Goal: Information Seeking & Learning: Learn about a topic

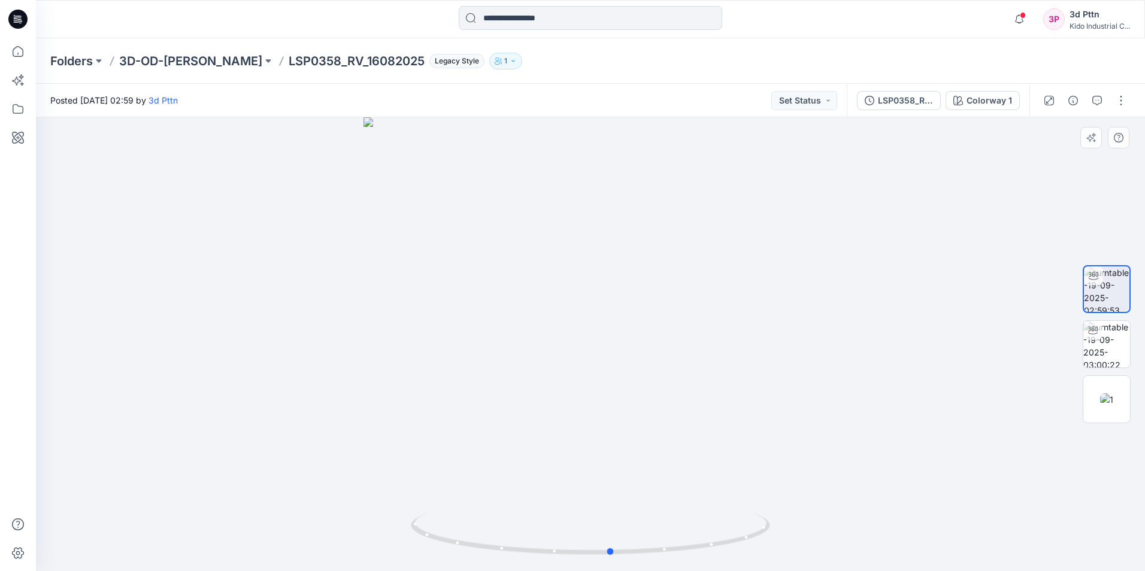
drag, startPoint x: 723, startPoint y: 550, endPoint x: 385, endPoint y: 547, distance: 337.6
click at [383, 547] on div at bounding box center [590, 344] width 1109 height 454
drag, startPoint x: 736, startPoint y: 546, endPoint x: 401, endPoint y: 521, distance: 335.5
click at [401, 521] on div at bounding box center [590, 344] width 1109 height 454
click at [1116, 341] on img at bounding box center [1106, 344] width 47 height 47
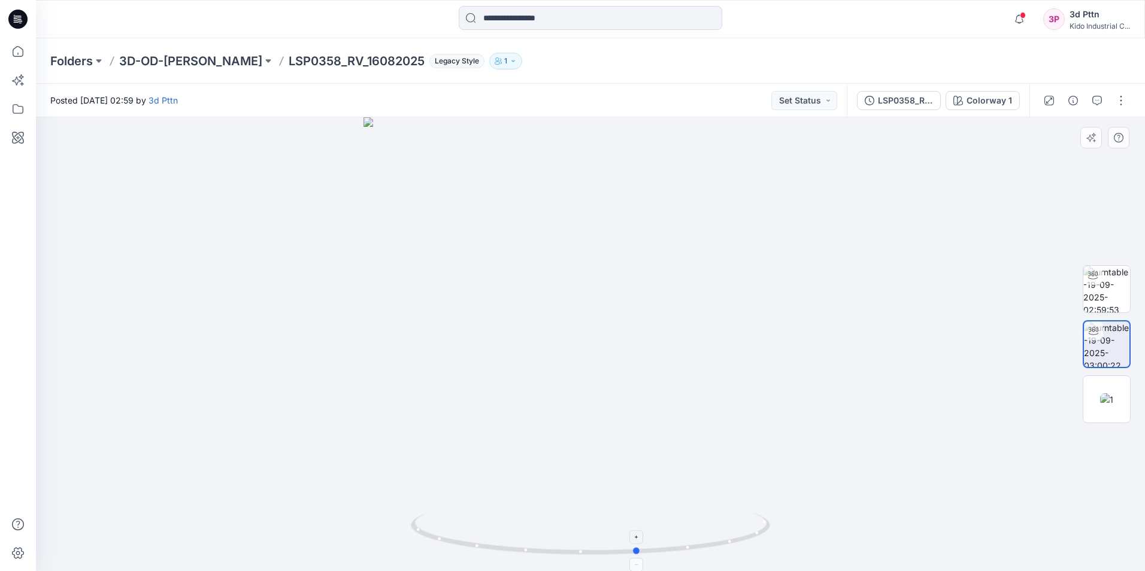
drag, startPoint x: 724, startPoint y: 548, endPoint x: 412, endPoint y: 536, distance: 312.1
click at [412, 536] on icon at bounding box center [592, 535] width 362 height 45
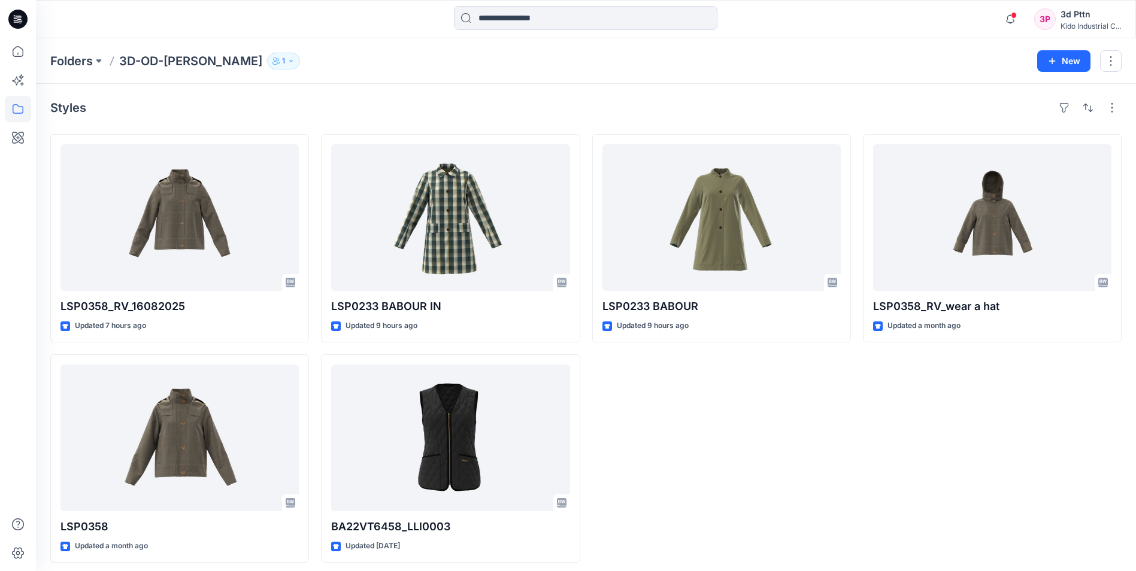
click at [853, 457] on div "LSP0358_RV_16082025 Updated 7 hours ago LSP0358 Updated a month ago LSP0233 BAB…" at bounding box center [585, 348] width 1071 height 429
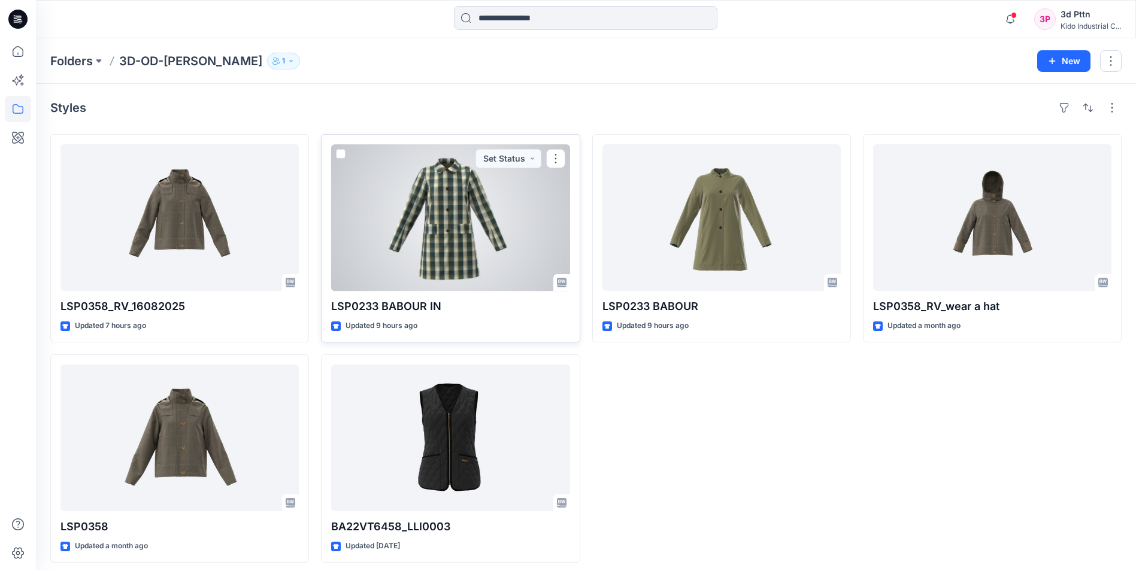
click at [485, 229] on div at bounding box center [450, 217] width 238 height 147
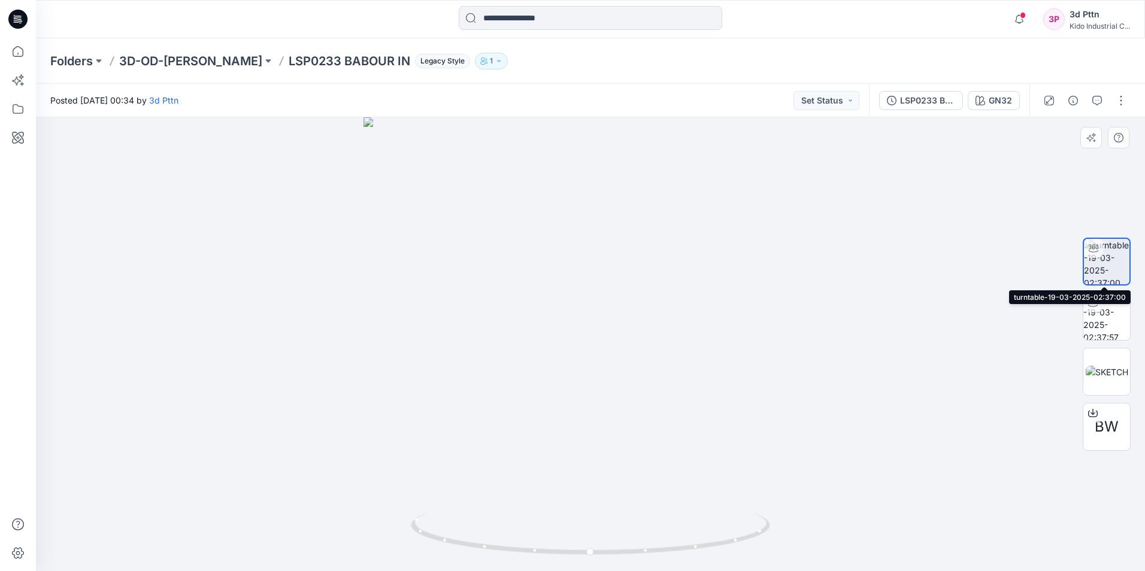
click at [1117, 264] on img at bounding box center [1106, 261] width 45 height 45
drag, startPoint x: 709, startPoint y: 547, endPoint x: 394, endPoint y: 511, distance: 317.0
click at [394, 511] on div at bounding box center [590, 344] width 1109 height 454
click at [1113, 366] on img at bounding box center [1106, 372] width 43 height 13
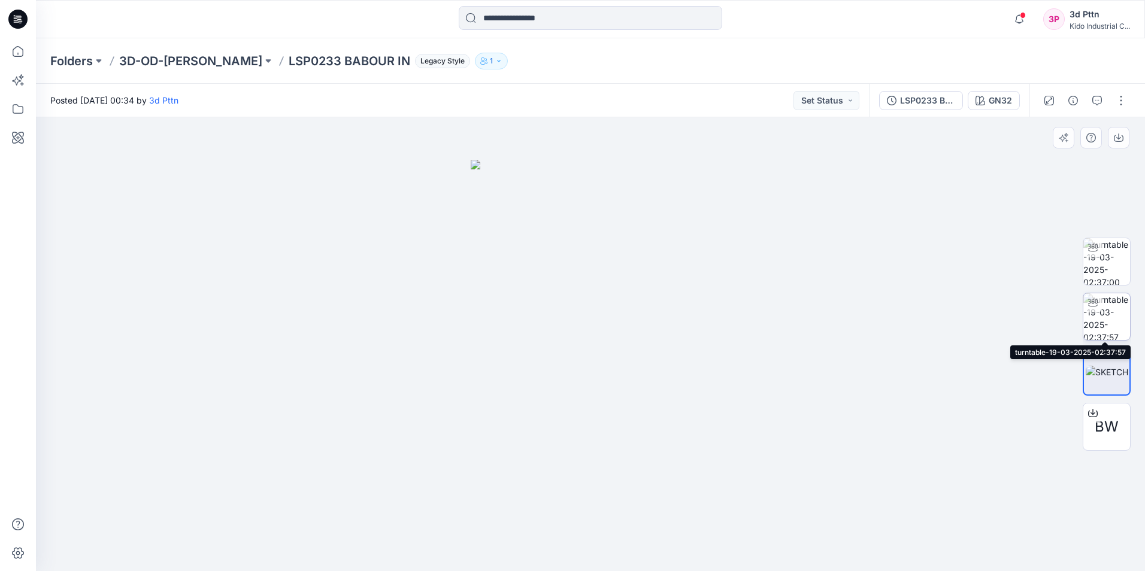
click at [1115, 317] on img at bounding box center [1106, 316] width 47 height 47
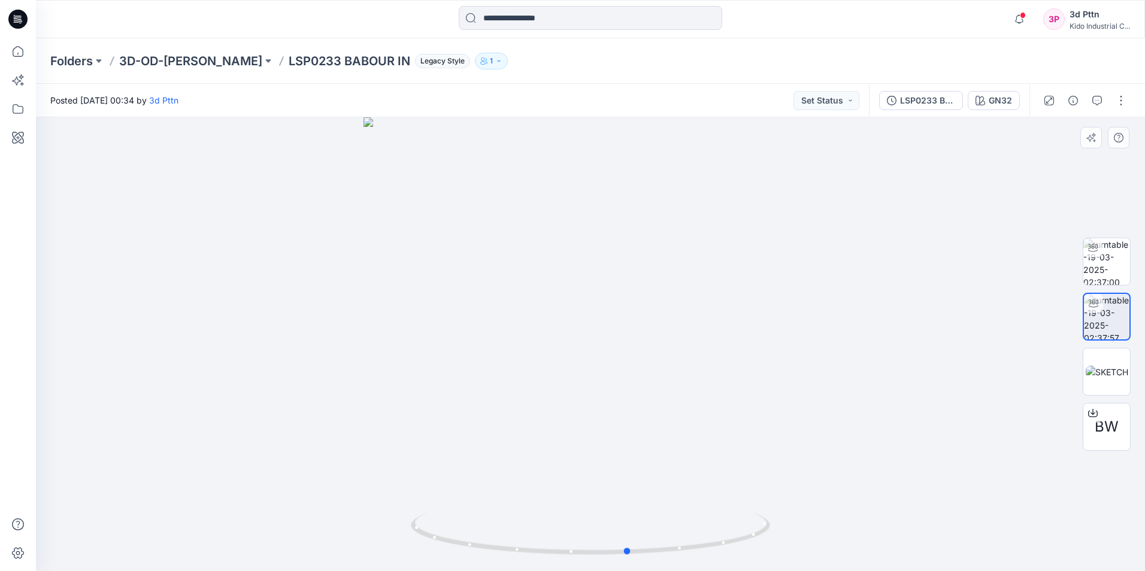
drag, startPoint x: 728, startPoint y: 543, endPoint x: 405, endPoint y: 519, distance: 323.5
click at [405, 519] on div at bounding box center [590, 344] width 1109 height 454
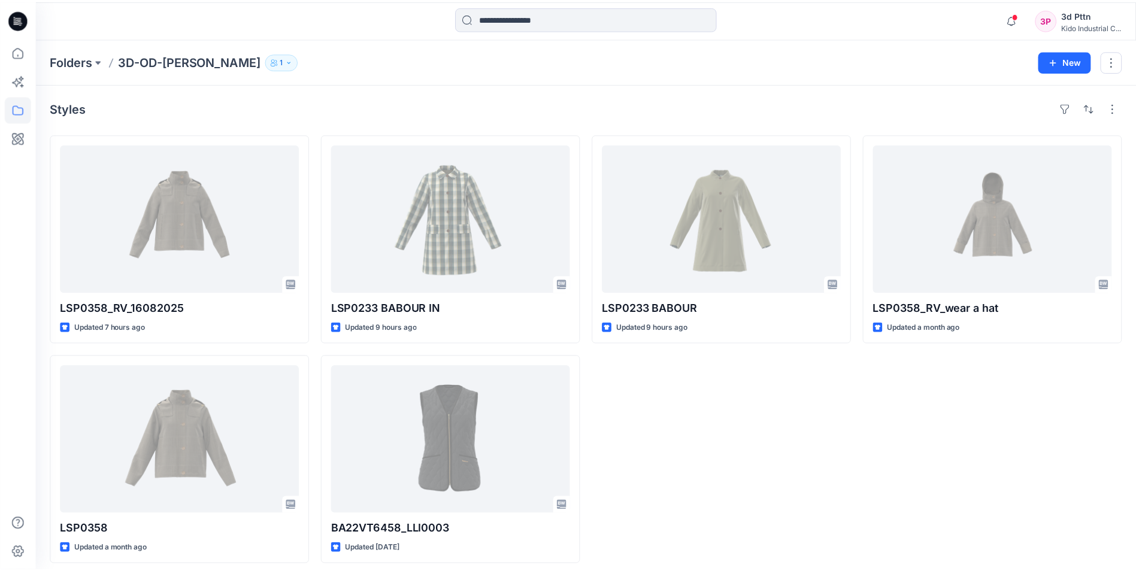
scroll to position [6, 0]
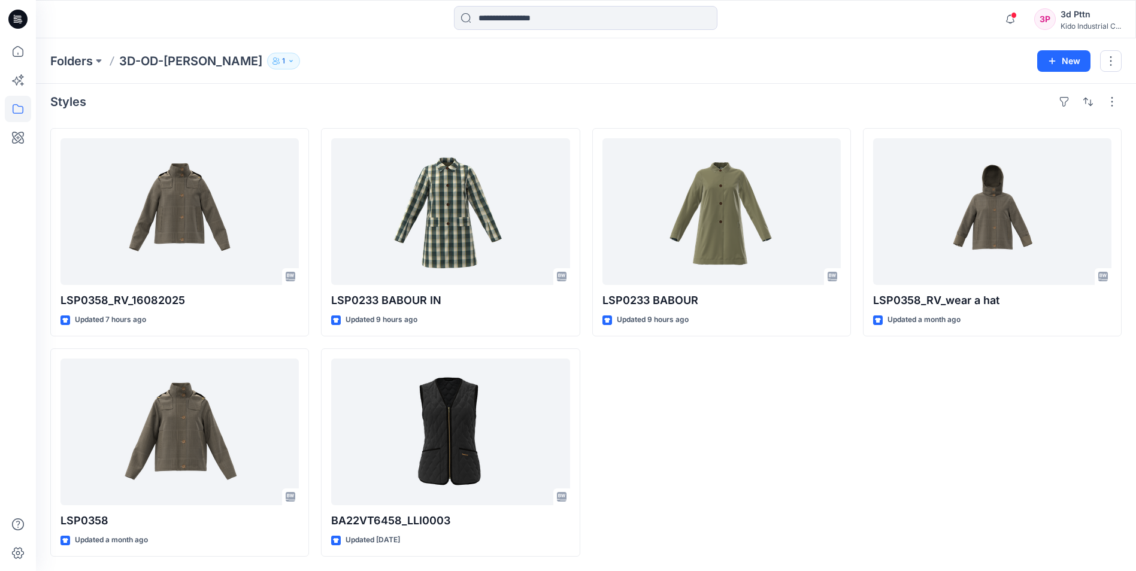
click at [883, 444] on div "LSP0358_RV_wear a hat Updated a month ago" at bounding box center [992, 342] width 259 height 429
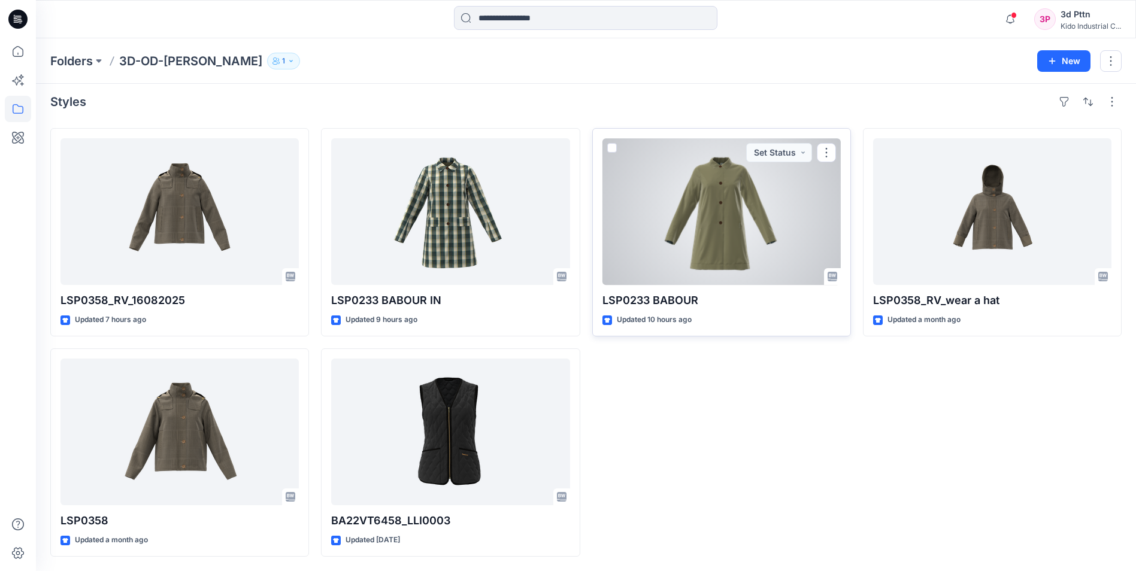
click at [746, 211] on div at bounding box center [721, 211] width 238 height 147
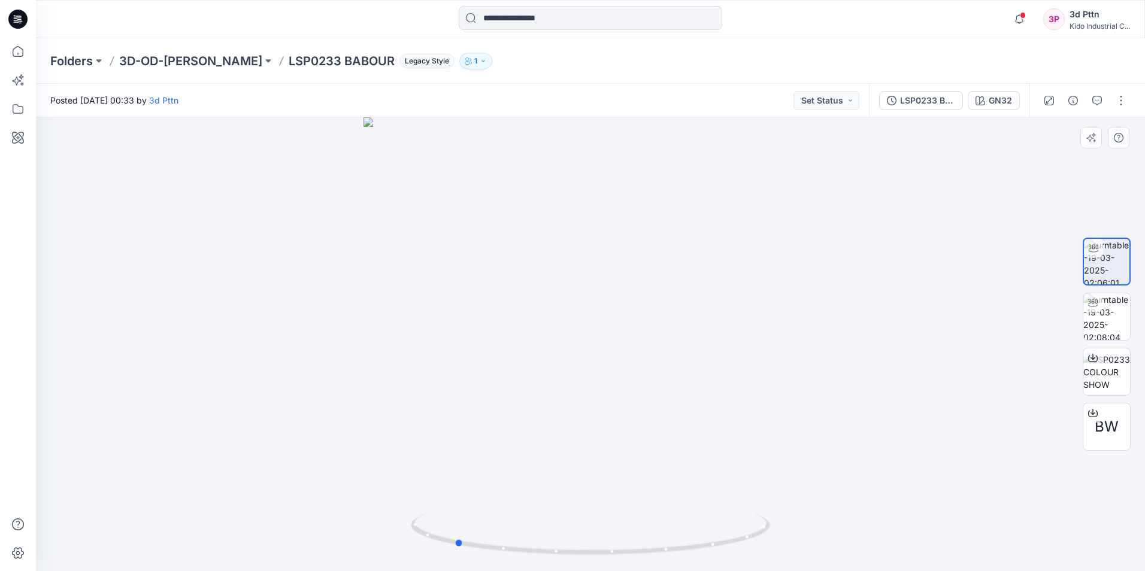
drag, startPoint x: 728, startPoint y: 544, endPoint x: 233, endPoint y: 505, distance: 496.6
click at [233, 505] on div at bounding box center [590, 344] width 1109 height 454
click at [1097, 358] on icon at bounding box center [1093, 359] width 10 height 7
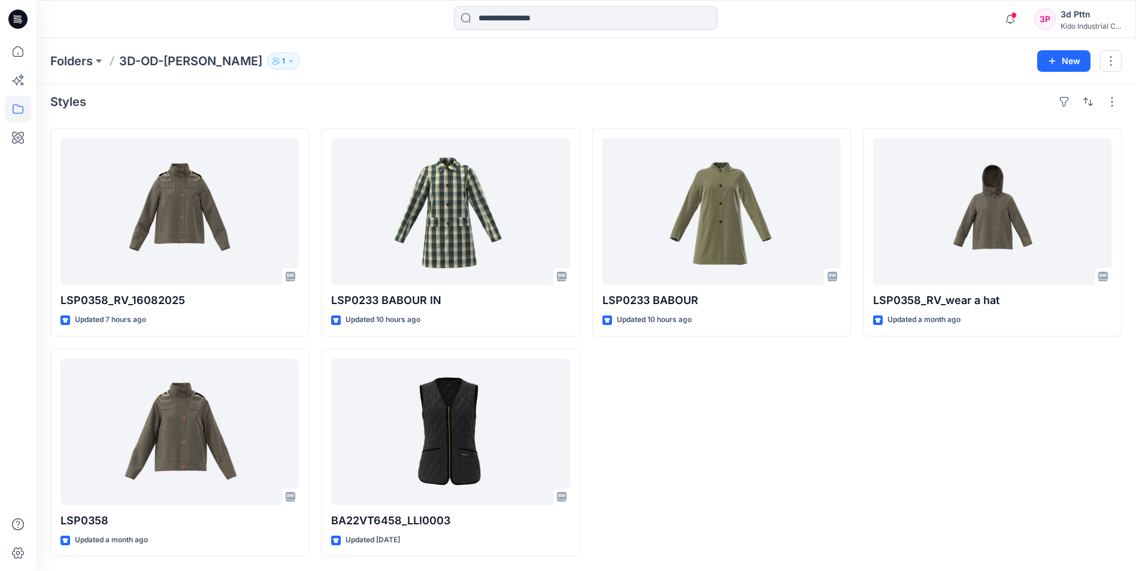
click at [898, 448] on div "LSP0358_RV_wear a hat Updated a month ago" at bounding box center [992, 342] width 259 height 429
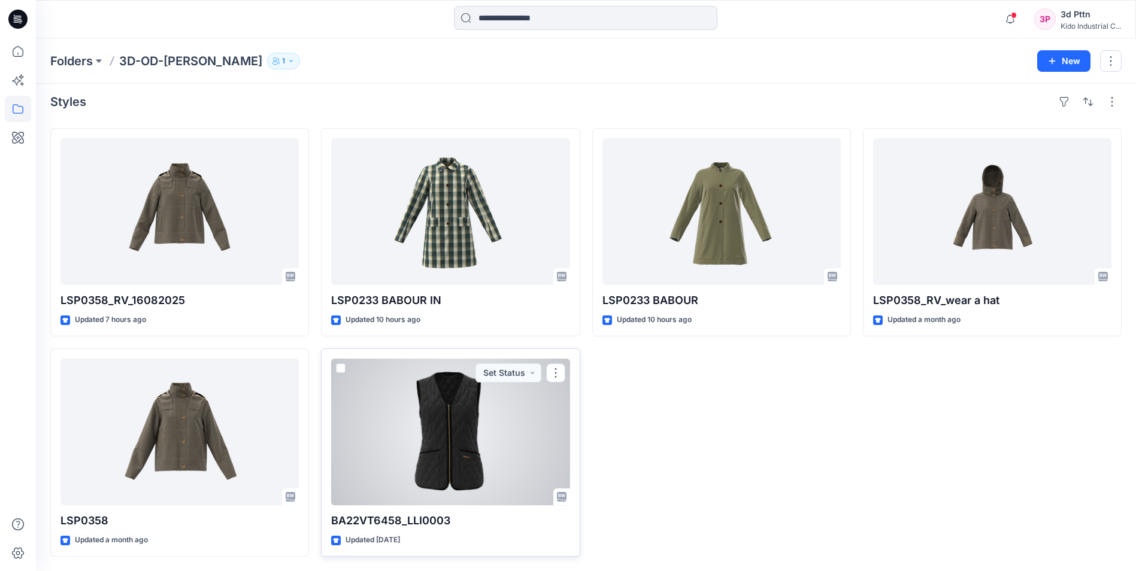
click at [454, 447] on div at bounding box center [450, 432] width 238 height 147
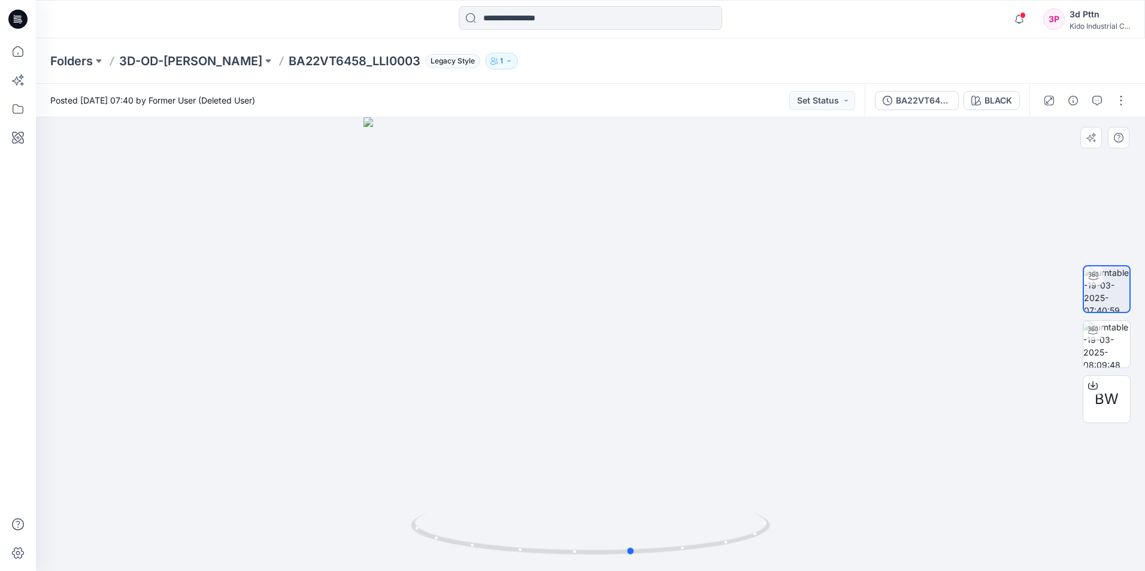
drag, startPoint x: 720, startPoint y: 544, endPoint x: 403, endPoint y: 532, distance: 317.5
click at [403, 532] on div at bounding box center [590, 344] width 1109 height 454
click at [1113, 343] on img at bounding box center [1106, 344] width 47 height 47
drag, startPoint x: 686, startPoint y: 551, endPoint x: 368, endPoint y: 538, distance: 318.1
click at [368, 538] on div at bounding box center [590, 344] width 1109 height 454
